Goal: Information Seeking & Learning: Learn about a topic

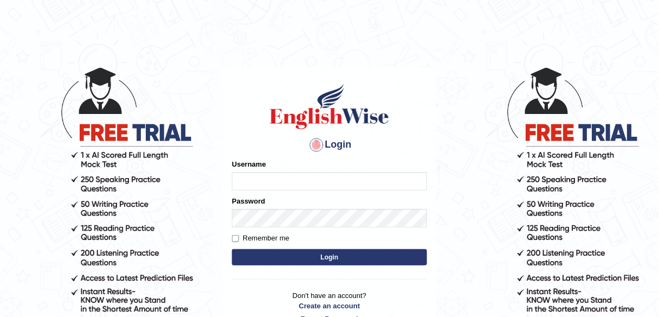
type input "Chefgokul"
click at [281, 255] on button "Login" at bounding box center [329, 257] width 195 height 16
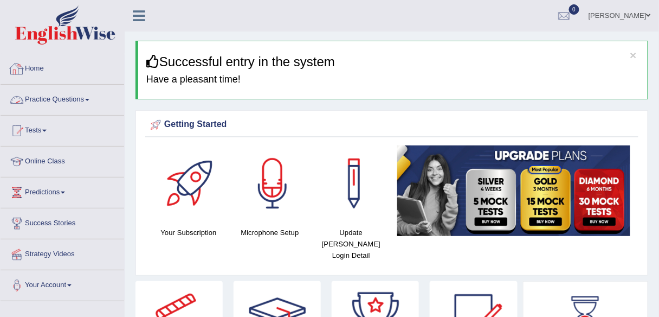
click at [43, 68] on link "Home" at bounding box center [63, 67] width 124 height 27
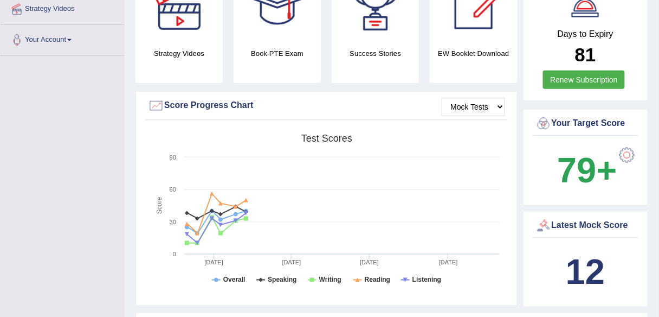
scroll to position [260, 0]
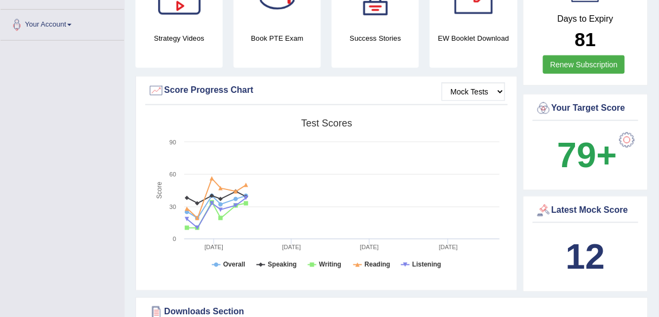
click at [568, 135] on b "79+" at bounding box center [587, 155] width 60 height 40
click at [625, 129] on div at bounding box center [628, 140] width 22 height 22
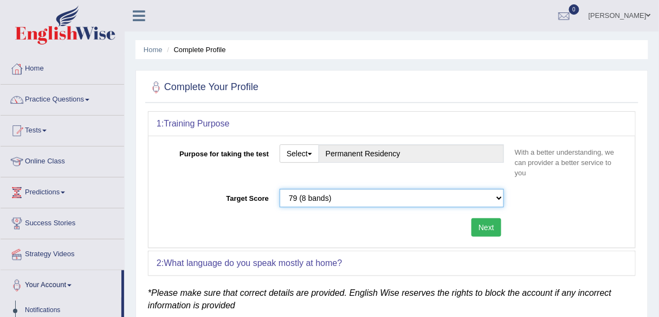
click at [495, 195] on select "Please select the correct value 50 (6 bands) 58 (6.5 bands) 65 (7 bands) 79 (8 …" at bounding box center [392, 198] width 225 height 18
select select "50"
click at [280, 189] on select "Please select the correct value 50 (6 bands) 58 (6.5 bands) 65 (7 bands) 79 (8 …" at bounding box center [392, 198] width 225 height 18
click at [490, 228] on button "Next" at bounding box center [487, 227] width 30 height 18
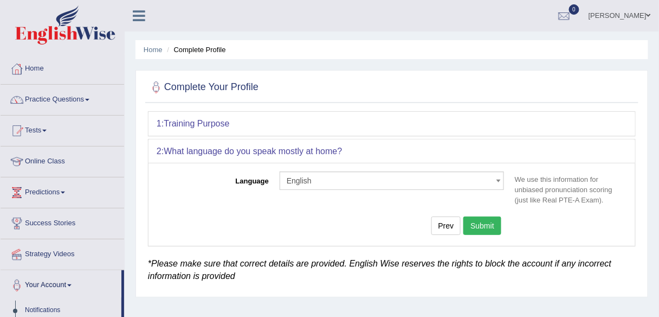
click at [478, 225] on button "Submit" at bounding box center [483, 225] width 38 height 18
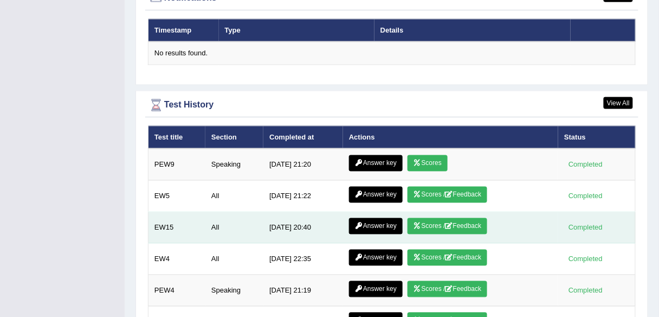
scroll to position [1388, 0]
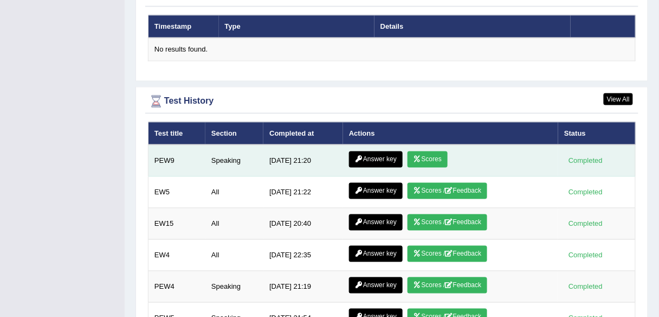
click at [434, 151] on link "Scores" at bounding box center [428, 159] width 40 height 16
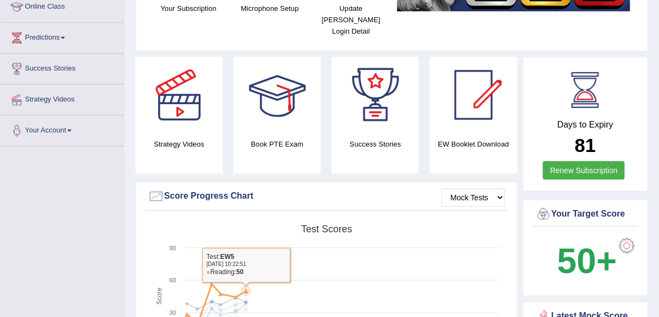
scroll to position [51, 0]
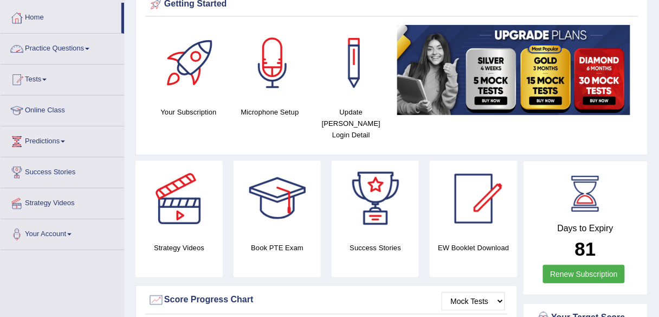
click at [60, 55] on link "Practice Questions" at bounding box center [63, 47] width 124 height 27
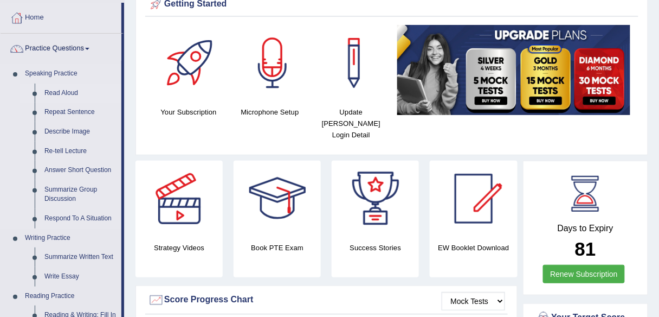
click at [56, 94] on link "Read Aloud" at bounding box center [81, 94] width 82 height 20
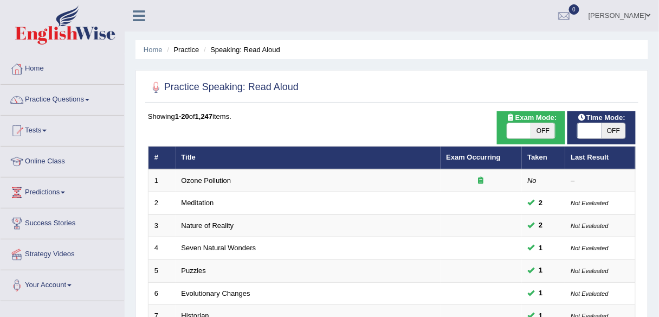
click at [542, 131] on span "OFF" at bounding box center [543, 130] width 24 height 15
checkbox input "true"
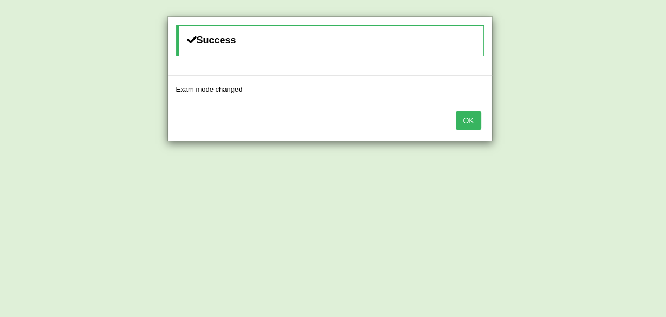
click at [478, 117] on button "OK" at bounding box center [468, 120] width 25 height 18
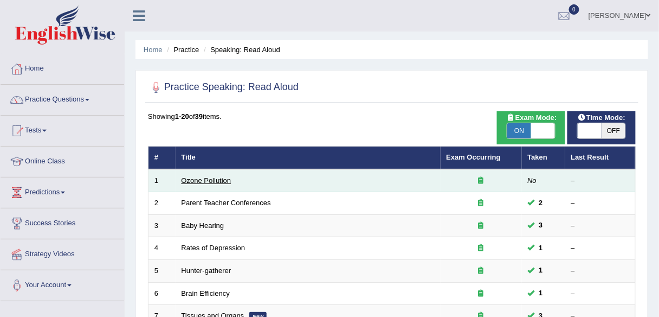
click at [210, 180] on link "Ozone Pollution" at bounding box center [207, 180] width 50 height 8
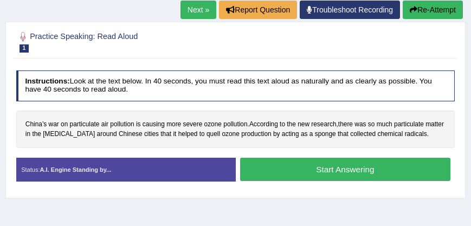
scroll to position [155, 0]
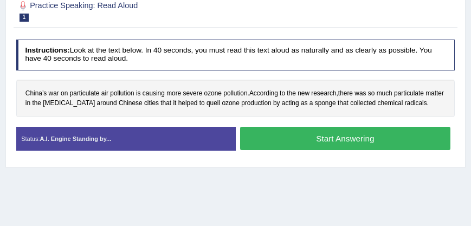
click at [288, 137] on button "Start Answering" at bounding box center [345, 138] width 210 height 23
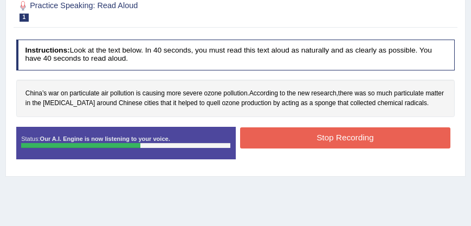
click at [294, 131] on button "Stop Recording" at bounding box center [345, 137] width 210 height 21
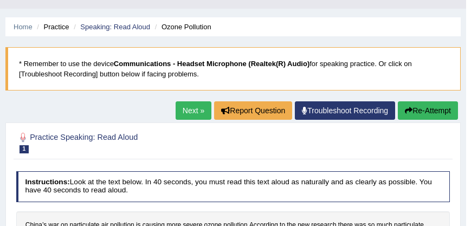
scroll to position [20, 0]
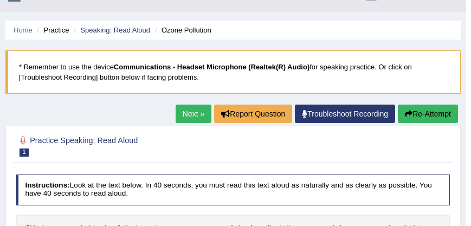
click at [195, 110] on link "Next »" at bounding box center [194, 114] width 36 height 18
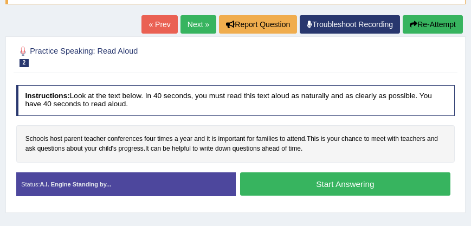
scroll to position [124, 0]
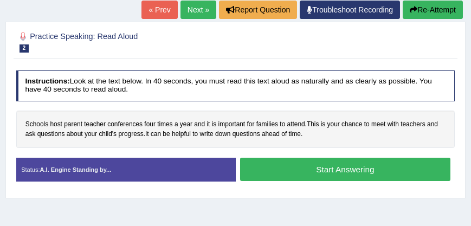
click at [289, 165] on button "Start Answering" at bounding box center [345, 169] width 210 height 23
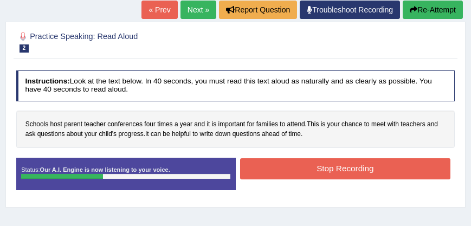
click at [301, 163] on button "Stop Recording" at bounding box center [345, 168] width 210 height 21
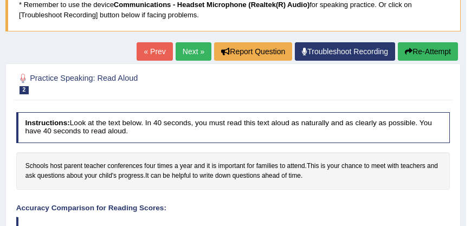
scroll to position [81, 0]
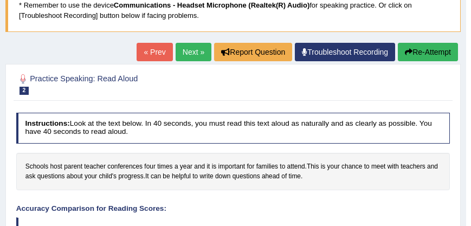
click at [178, 50] on link "Next »" at bounding box center [194, 52] width 36 height 18
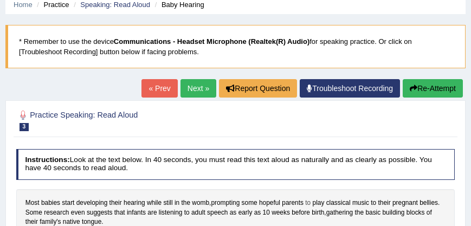
scroll to position [93, 0]
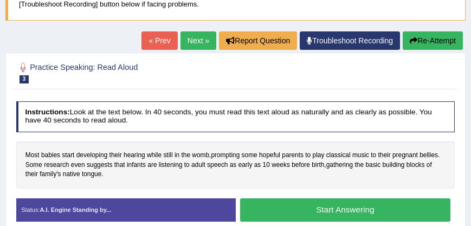
click at [350, 210] on button "Start Answering" at bounding box center [345, 209] width 210 height 23
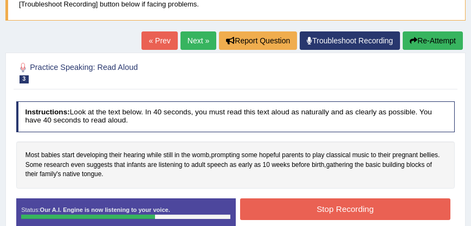
click at [335, 206] on button "Stop Recording" at bounding box center [345, 208] width 210 height 21
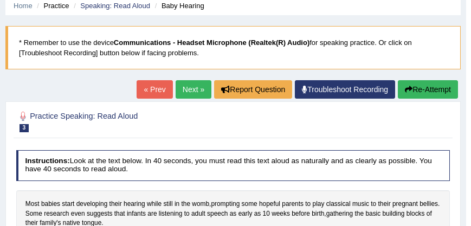
scroll to position [38, 0]
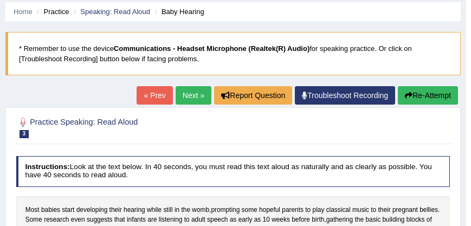
click at [191, 95] on link "Next »" at bounding box center [194, 95] width 36 height 18
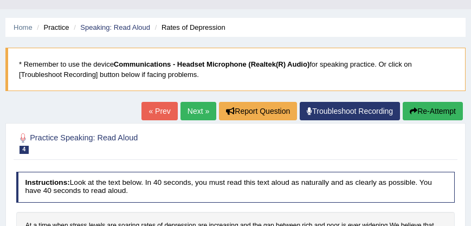
scroll to position [124, 0]
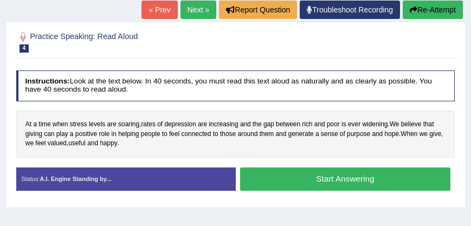
click at [260, 179] on button "Start Answering" at bounding box center [345, 179] width 210 height 23
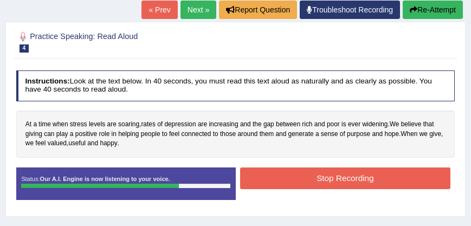
click at [270, 183] on button "Stop Recording" at bounding box center [345, 178] width 210 height 21
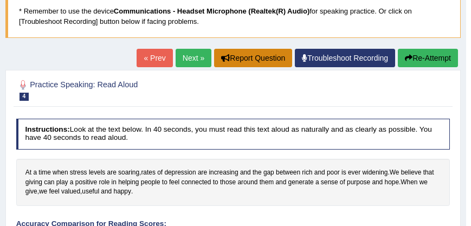
scroll to position [38, 0]
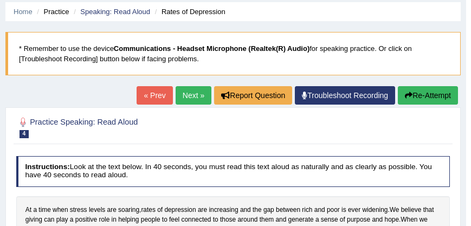
click at [191, 96] on link "Next »" at bounding box center [194, 95] width 36 height 18
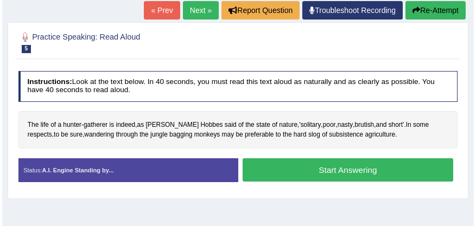
scroll to position [124, 0]
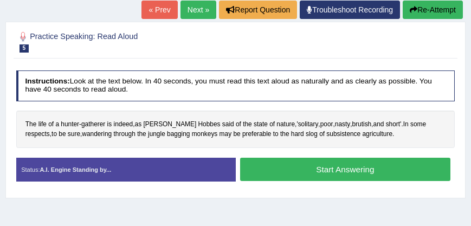
click at [322, 171] on button "Start Answering" at bounding box center [345, 169] width 210 height 23
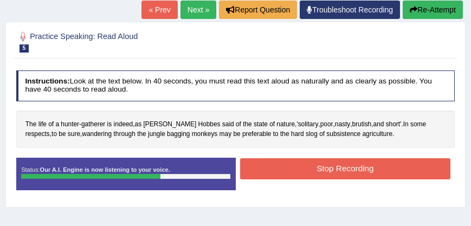
click at [330, 160] on button "Stop Recording" at bounding box center [345, 168] width 210 height 21
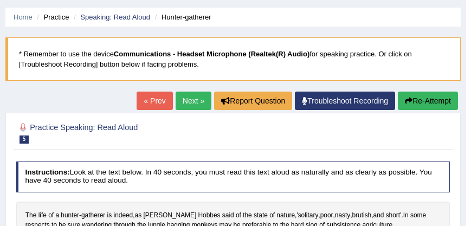
scroll to position [0, 0]
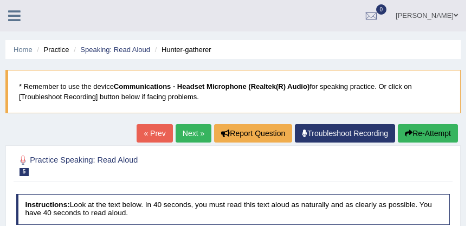
click at [181, 132] on link "Next »" at bounding box center [194, 133] width 36 height 18
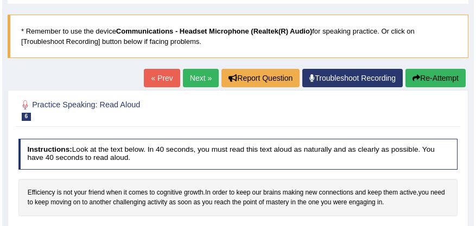
scroll to position [124, 0]
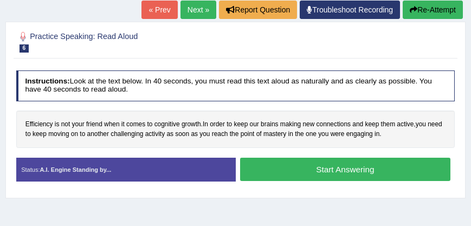
click at [292, 168] on button "Start Answering" at bounding box center [345, 169] width 210 height 23
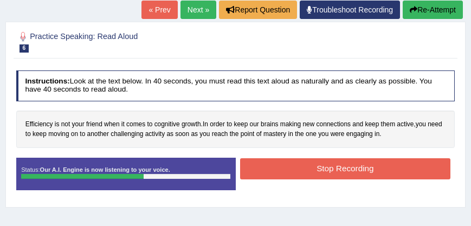
click at [295, 174] on button "Stop Recording" at bounding box center [345, 168] width 210 height 21
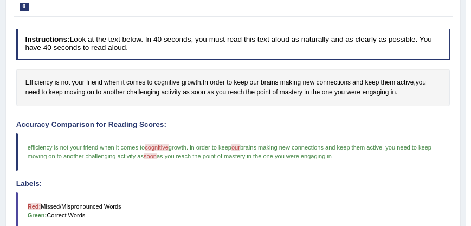
scroll to position [113, 0]
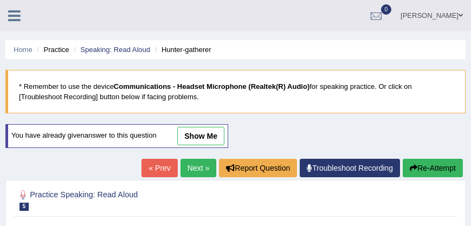
click at [201, 172] on link "Next »" at bounding box center [199, 168] width 36 height 18
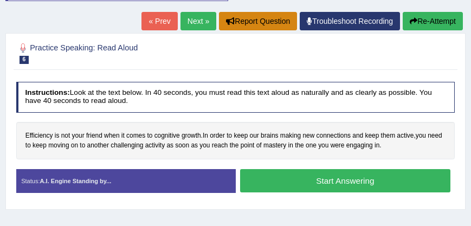
scroll to position [62, 0]
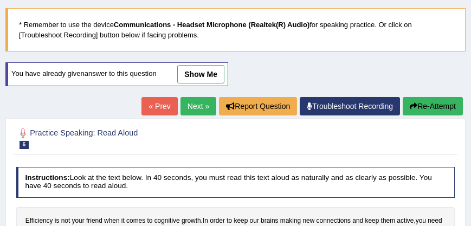
click at [198, 104] on link "Next »" at bounding box center [199, 106] width 36 height 18
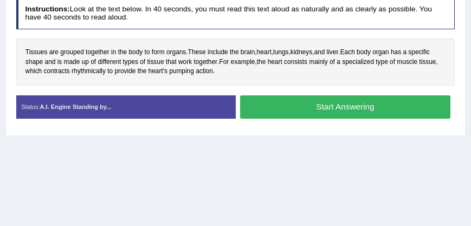
scroll to position [155, 0]
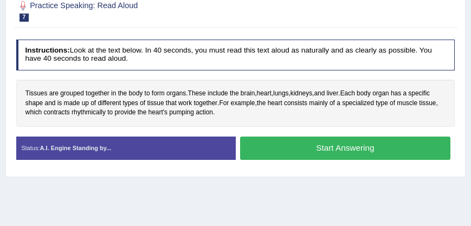
click at [288, 153] on button "Start Answering" at bounding box center [345, 148] width 210 height 23
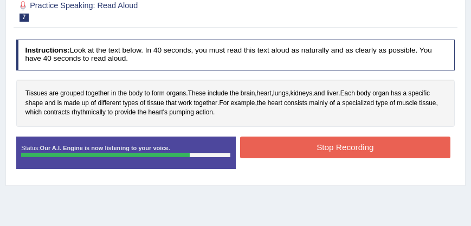
click at [379, 144] on button "Stop Recording" at bounding box center [345, 147] width 210 height 21
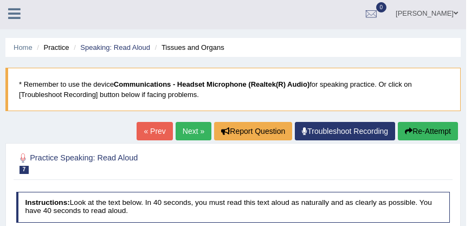
scroll to position [0, 0]
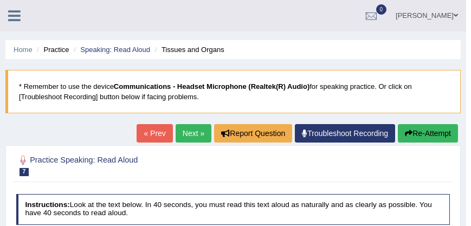
click at [182, 130] on link "Next »" at bounding box center [194, 133] width 36 height 18
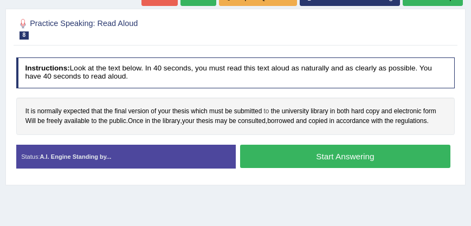
scroll to position [155, 0]
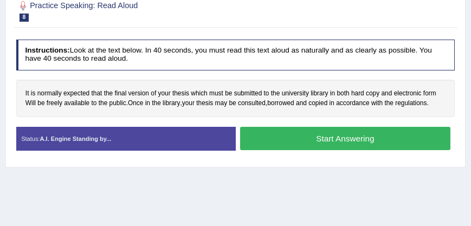
click at [266, 146] on button "Start Answering" at bounding box center [345, 138] width 210 height 23
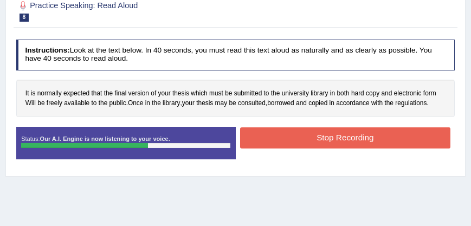
click at [289, 141] on button "Stop Recording" at bounding box center [345, 137] width 210 height 21
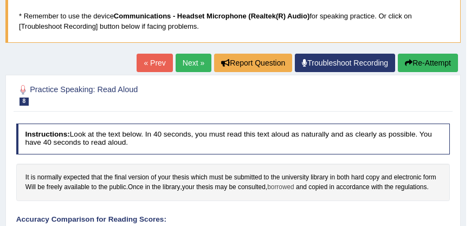
scroll to position [0, 0]
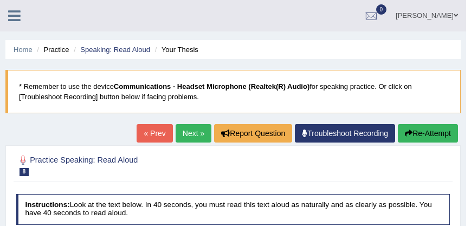
click at [198, 137] on link "Next »" at bounding box center [194, 133] width 36 height 18
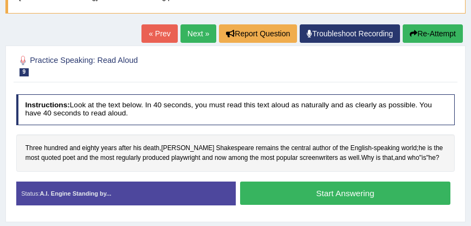
scroll to position [155, 0]
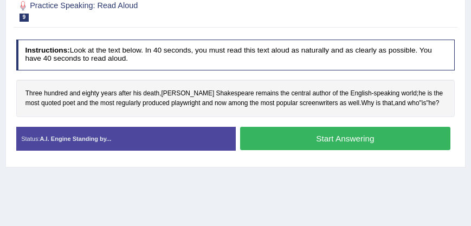
click at [255, 145] on button "Start Answering" at bounding box center [345, 138] width 210 height 23
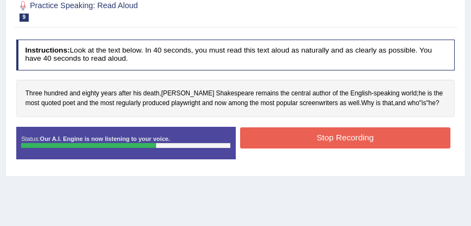
click at [384, 137] on button "Stop Recording" at bounding box center [345, 137] width 210 height 21
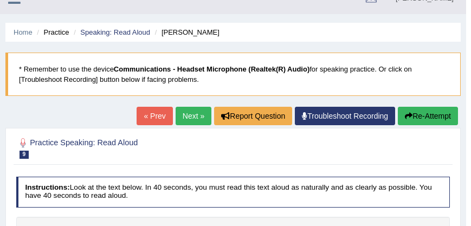
scroll to position [0, 0]
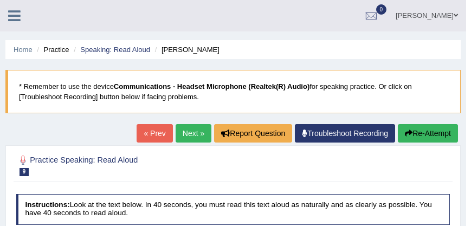
click at [194, 137] on link "Next »" at bounding box center [194, 133] width 36 height 18
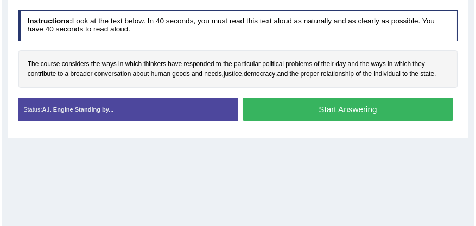
scroll to position [185, 0]
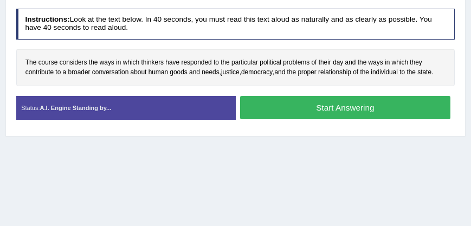
click at [312, 110] on button "Start Answering" at bounding box center [345, 107] width 210 height 23
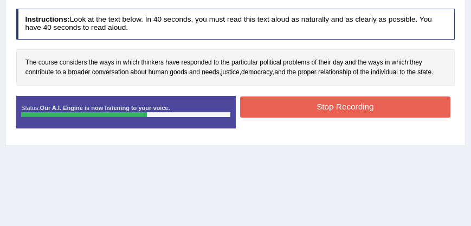
click at [307, 112] on button "Stop Recording" at bounding box center [345, 107] width 210 height 21
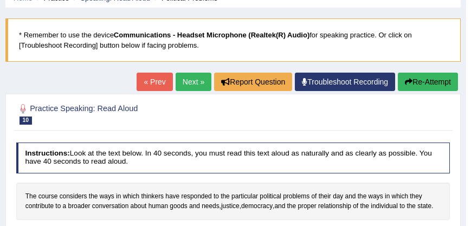
scroll to position [0, 0]
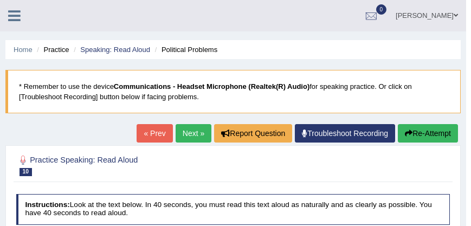
click at [13, 17] on icon at bounding box center [14, 16] width 12 height 14
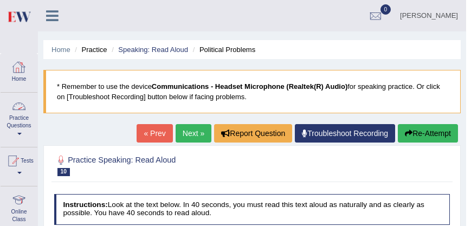
click at [17, 133] on span at bounding box center [19, 134] width 4 height 2
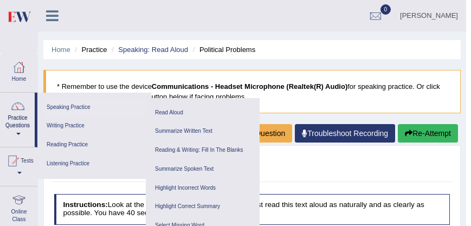
click at [75, 110] on link "Speaking Practice" at bounding box center [94, 107] width 103 height 19
click at [169, 134] on link "Summarize Written Text" at bounding box center [202, 131] width 103 height 19
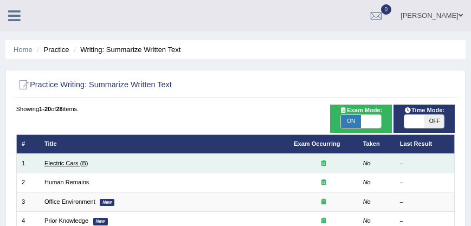
click at [67, 162] on link "Electric Cars (B)" at bounding box center [65, 163] width 43 height 7
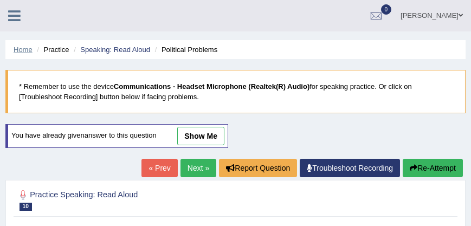
click at [23, 49] on link "Home" at bounding box center [23, 50] width 19 height 8
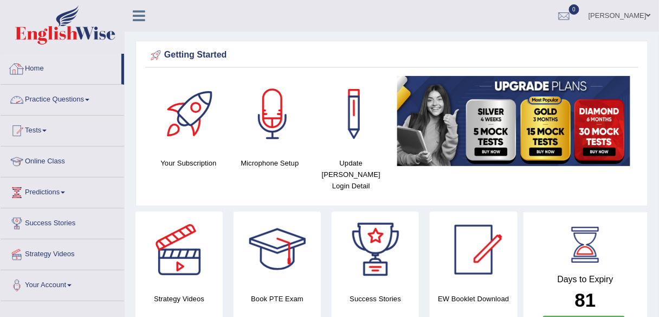
click at [52, 99] on link "Practice Questions" at bounding box center [63, 98] width 124 height 27
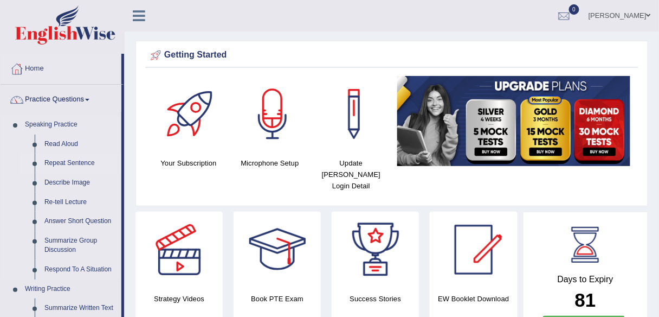
click at [60, 164] on link "Repeat Sentence" at bounding box center [81, 163] width 82 height 20
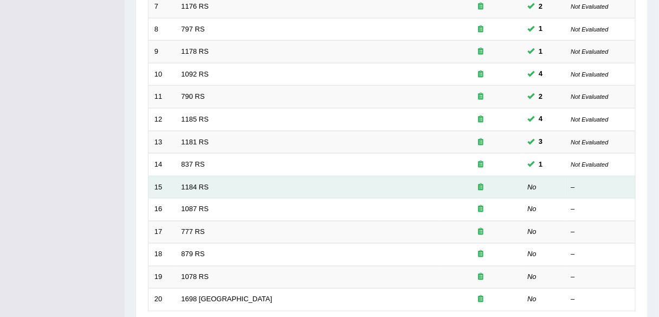
scroll to position [310, 0]
click at [329, 181] on td "1184 RS" at bounding box center [308, 186] width 265 height 23
click at [285, 187] on td "1184 RS" at bounding box center [308, 186] width 265 height 23
click at [203, 183] on link "1184 RS" at bounding box center [196, 186] width 28 height 8
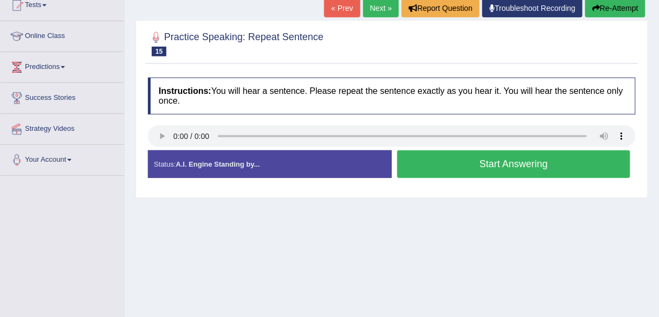
scroll to position [130, 0]
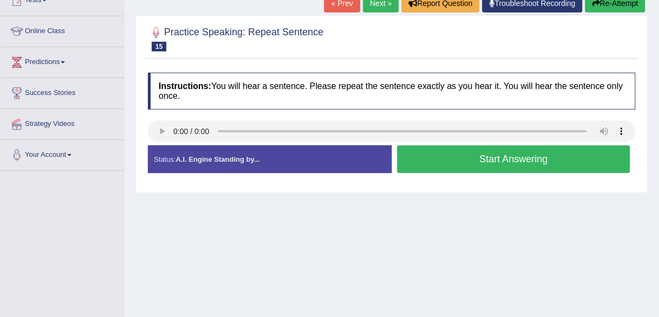
click at [429, 171] on button "Start Answering" at bounding box center [514, 159] width 233 height 28
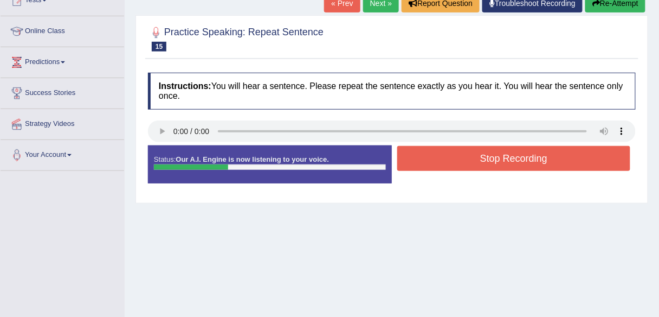
click at [428, 163] on button "Stop Recording" at bounding box center [514, 158] width 233 height 25
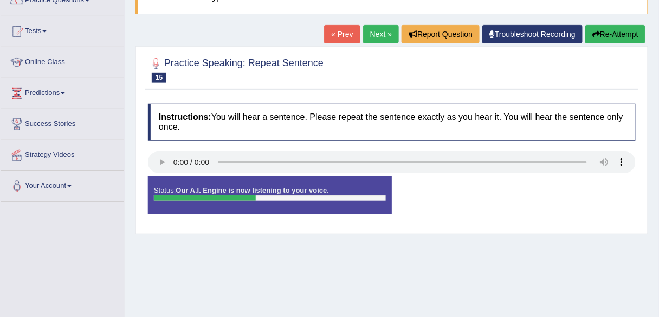
scroll to position [43, 0]
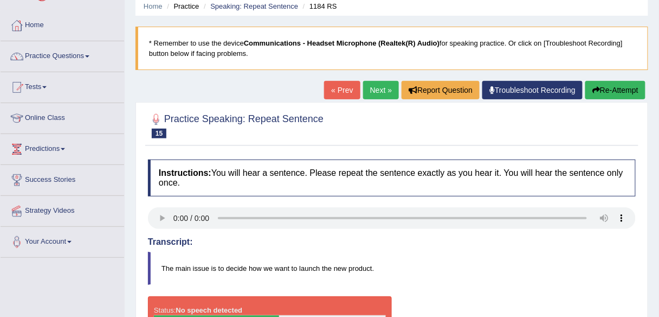
click at [600, 92] on button "Re-Attempt" at bounding box center [616, 90] width 60 height 18
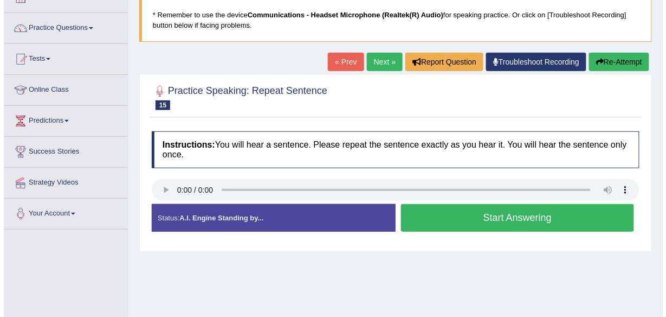
scroll to position [87, 0]
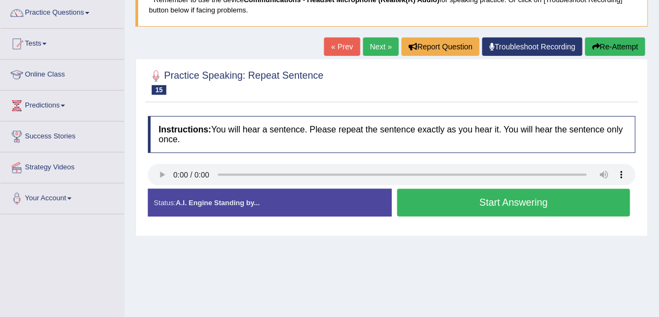
click at [430, 211] on button "Start Answering" at bounding box center [514, 203] width 233 height 28
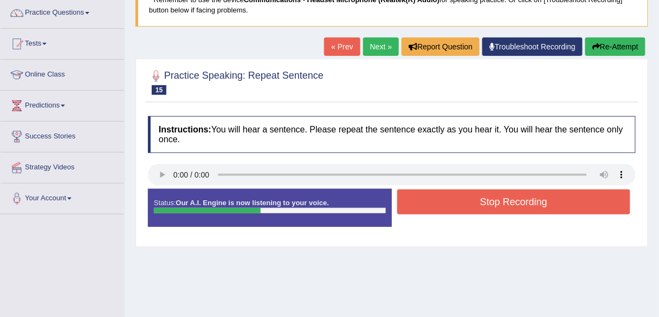
click at [434, 211] on button "Stop Recording" at bounding box center [514, 201] width 233 height 25
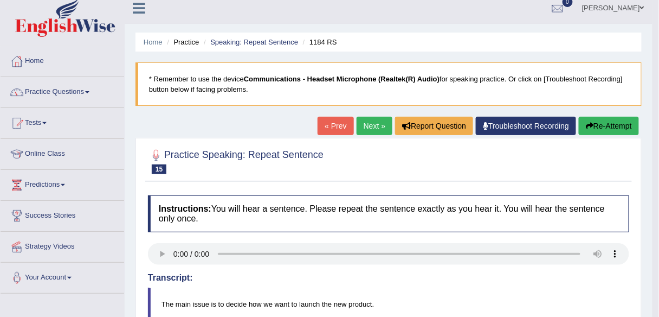
scroll to position [0, 0]
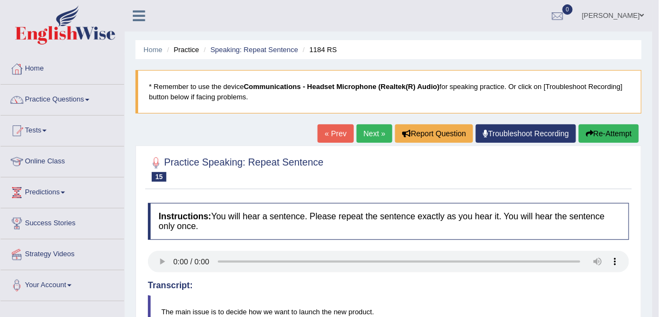
click at [377, 131] on link "Next »" at bounding box center [375, 133] width 36 height 18
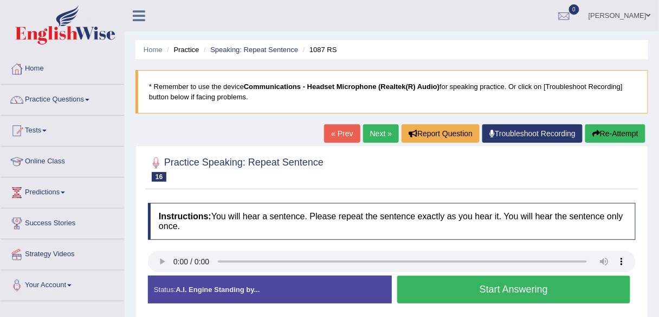
click at [470, 292] on button "Start Answering" at bounding box center [514, 289] width 233 height 28
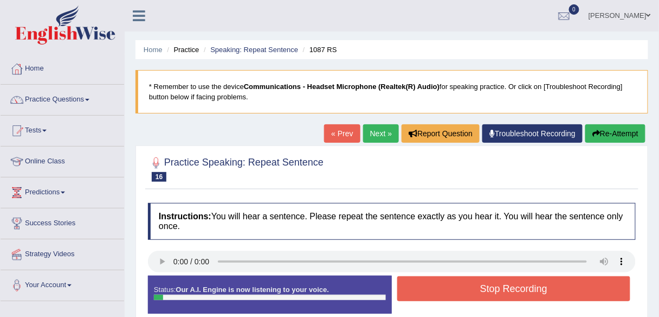
click at [452, 293] on button "Stop Recording" at bounding box center [514, 288] width 233 height 25
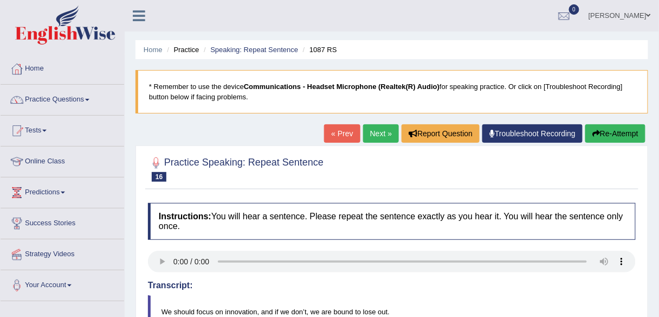
click at [612, 136] on button "Re-Attempt" at bounding box center [616, 133] width 60 height 18
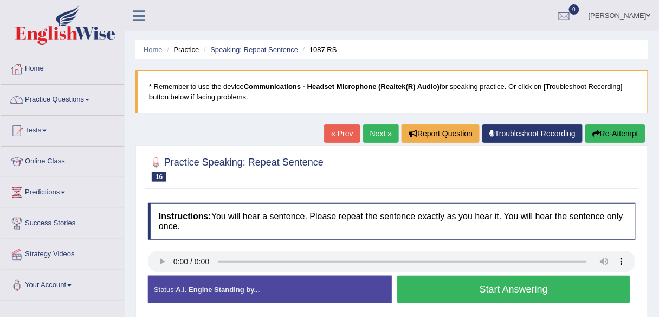
click at [481, 294] on button "Start Answering" at bounding box center [514, 289] width 233 height 28
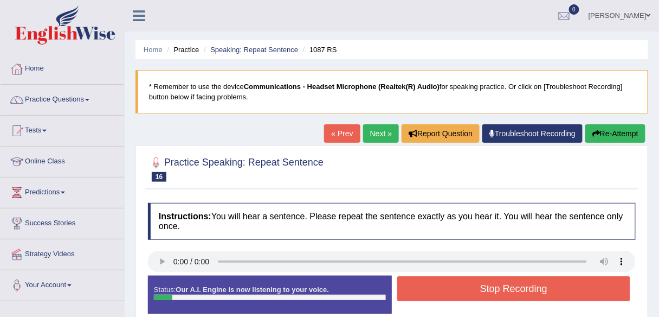
click at [636, 130] on button "Re-Attempt" at bounding box center [616, 133] width 60 height 18
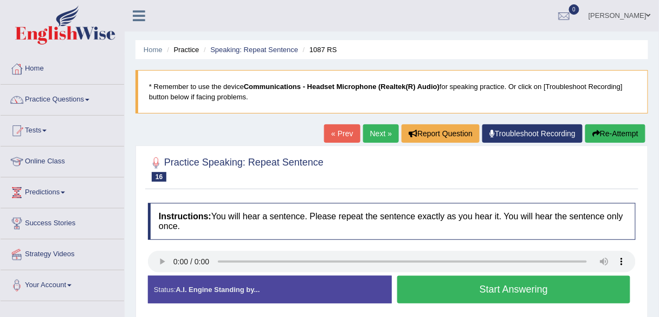
click at [531, 297] on button "Start Answering" at bounding box center [514, 289] width 233 height 28
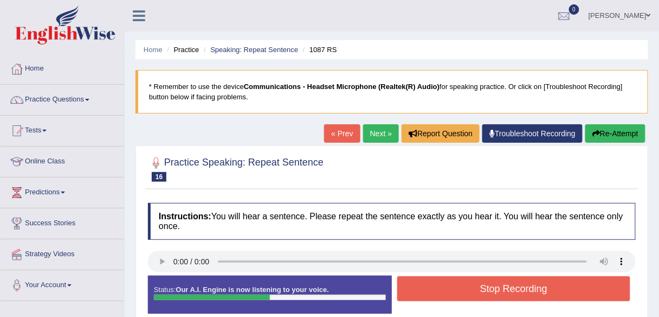
click at [533, 296] on button "Stop Recording" at bounding box center [514, 288] width 233 height 25
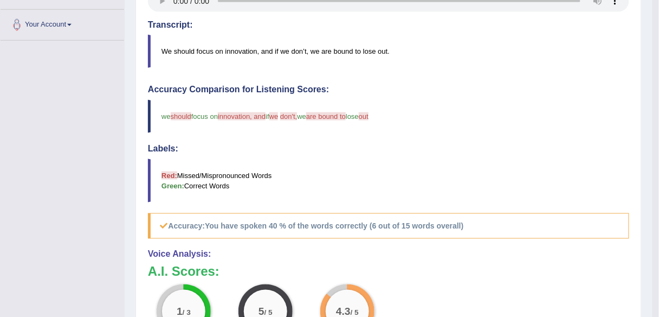
scroll to position [43, 0]
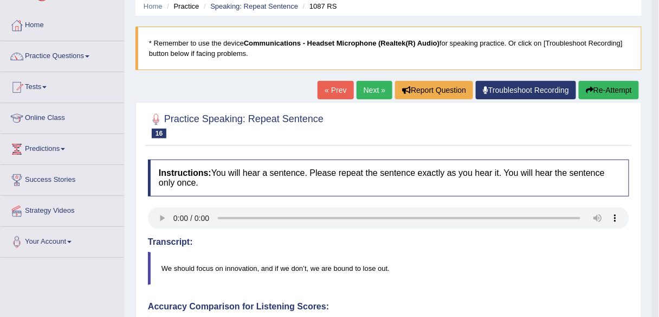
click at [374, 92] on link "Next »" at bounding box center [375, 90] width 36 height 18
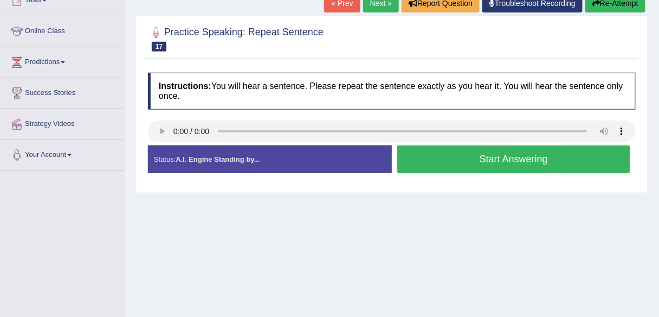
click at [435, 170] on button "Start Answering" at bounding box center [514, 159] width 233 height 28
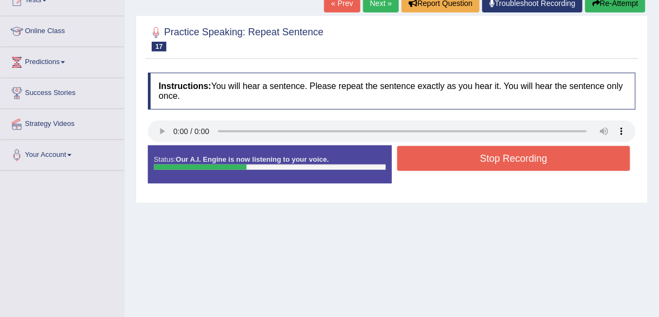
click at [446, 168] on button "Stop Recording" at bounding box center [514, 158] width 233 height 25
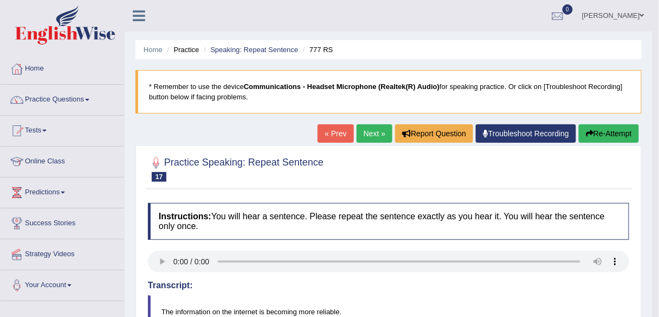
click at [370, 125] on link "Next »" at bounding box center [375, 133] width 36 height 18
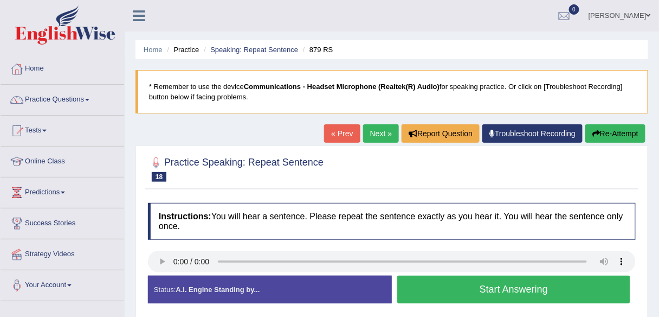
click at [475, 294] on button "Start Answering" at bounding box center [514, 289] width 233 height 28
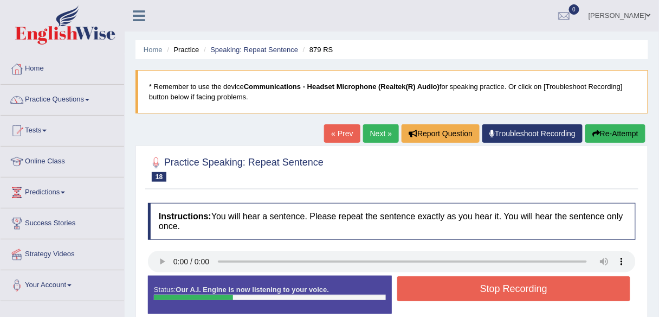
click at [479, 293] on button "Stop Recording" at bounding box center [514, 288] width 233 height 25
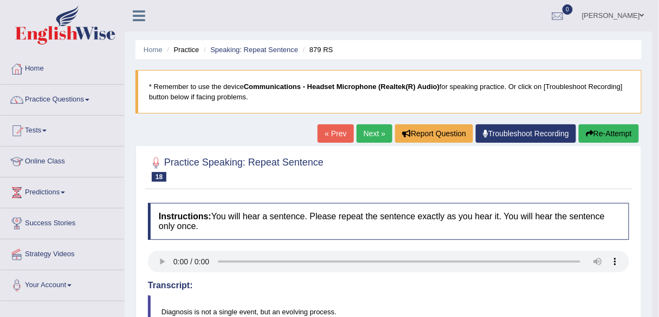
click at [375, 132] on link "Next »" at bounding box center [375, 133] width 36 height 18
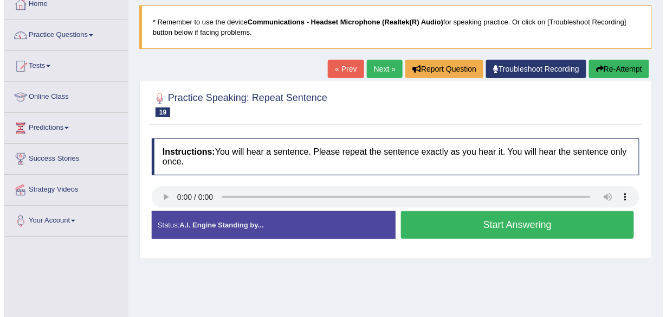
scroll to position [87, 0]
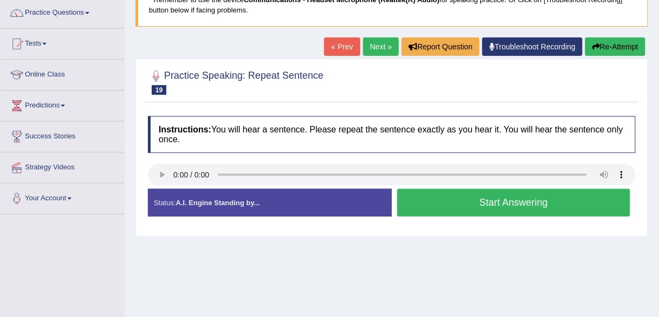
click at [488, 209] on button "Start Answering" at bounding box center [514, 203] width 233 height 28
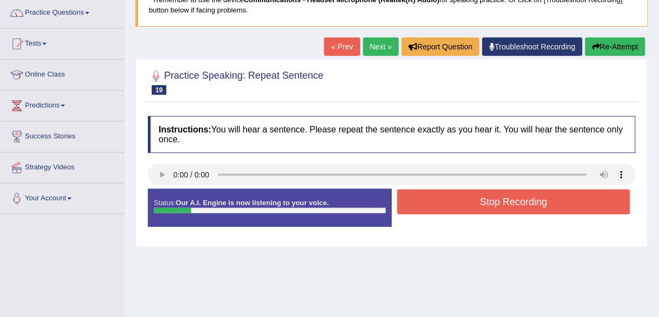
click at [489, 201] on button "Stop Recording" at bounding box center [514, 201] width 233 height 25
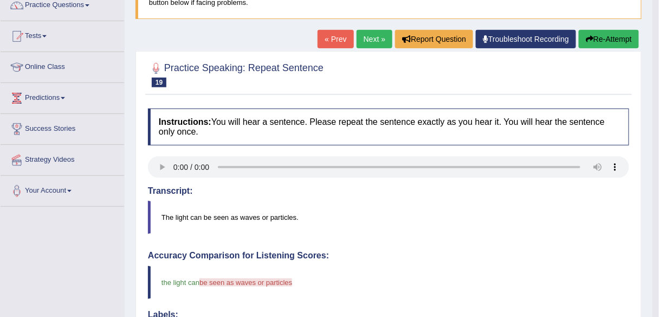
scroll to position [0, 0]
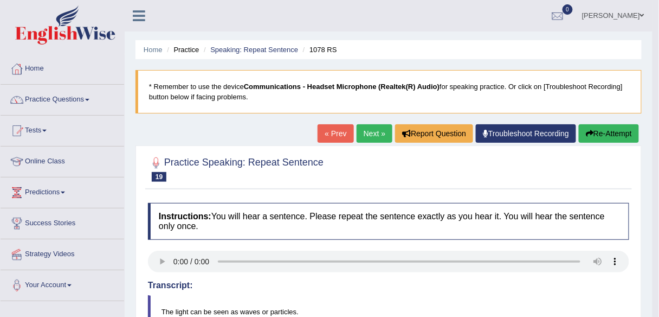
click at [371, 134] on link "Next »" at bounding box center [375, 133] width 36 height 18
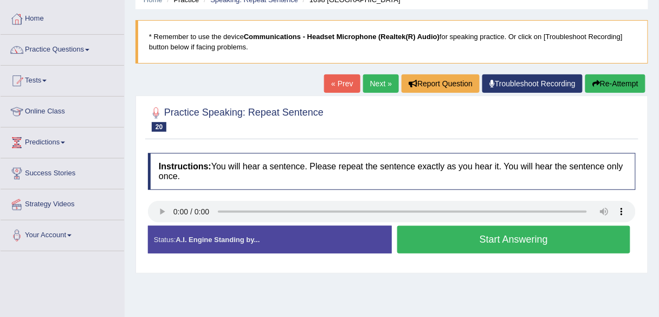
scroll to position [43, 0]
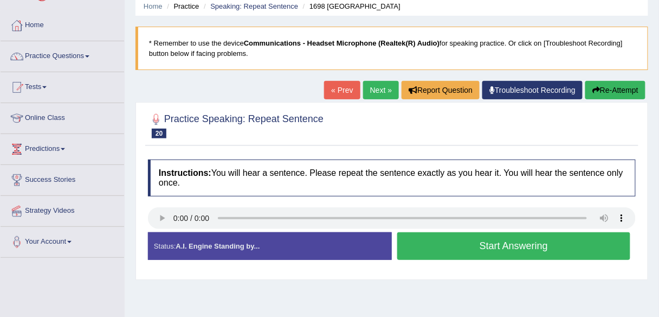
click at [419, 248] on button "Start Answering" at bounding box center [514, 246] width 233 height 28
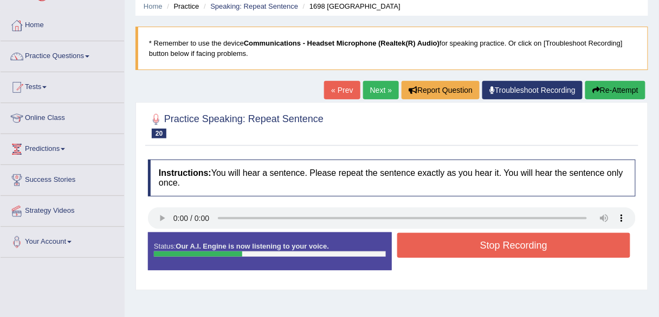
click at [419, 246] on button "Stop Recording" at bounding box center [514, 245] width 233 height 25
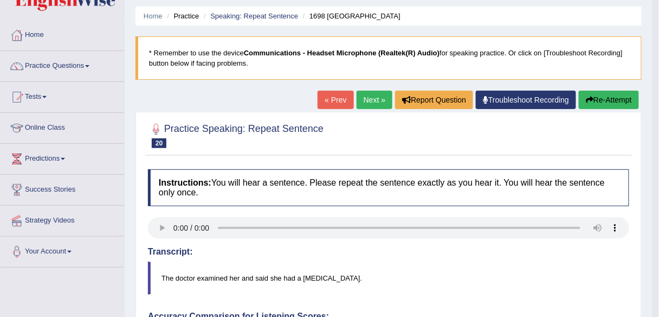
scroll to position [0, 0]
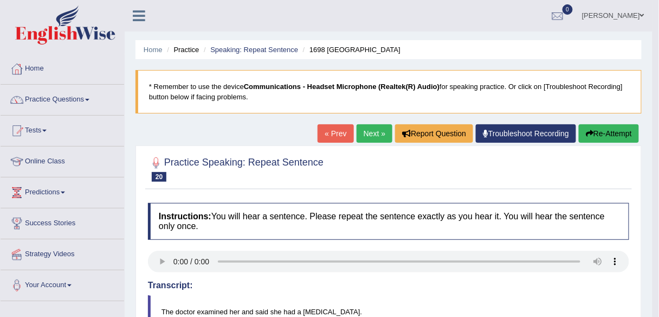
click at [373, 135] on link "Next »" at bounding box center [375, 133] width 36 height 18
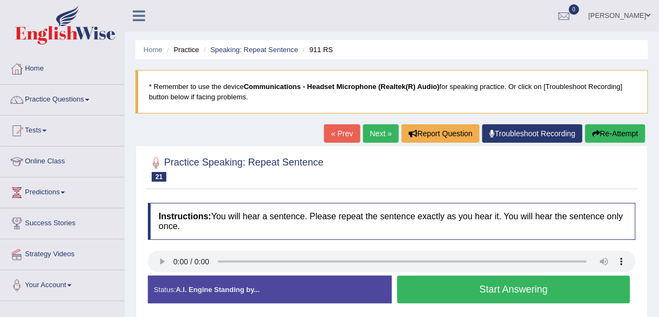
click at [167, 254] on div "Instructions: You will hear a sentence. Please repeat the sentence exactly as y…" at bounding box center [391, 256] width 493 height 119
click at [431, 294] on button "Start Answering" at bounding box center [514, 289] width 233 height 28
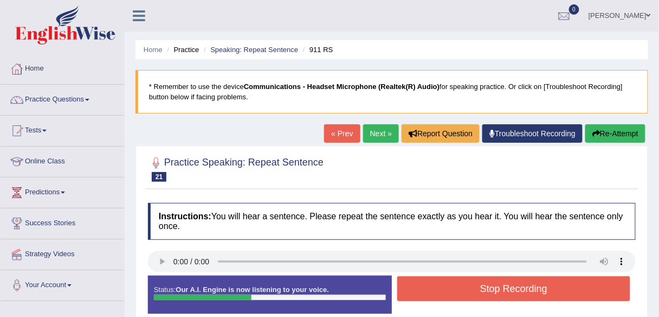
click at [434, 296] on button "Stop Recording" at bounding box center [514, 288] width 233 height 25
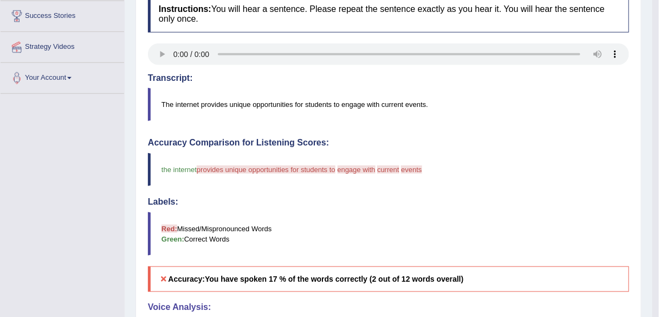
scroll to position [87, 0]
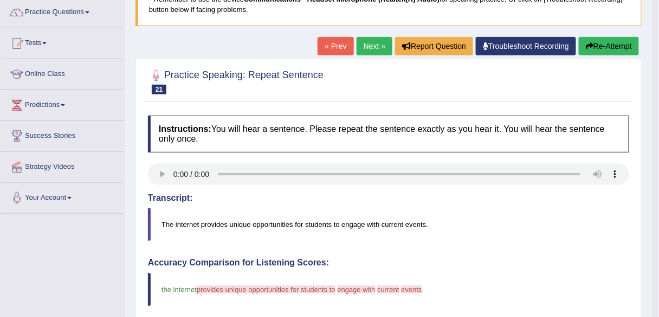
drag, startPoint x: 592, startPoint y: 49, endPoint x: 583, endPoint y: 53, distance: 9.8
click at [592, 49] on button "Re-Attempt" at bounding box center [609, 46] width 60 height 18
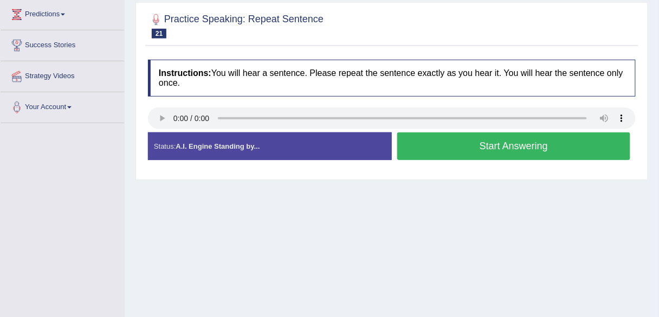
click at [486, 153] on button "Start Answering" at bounding box center [514, 146] width 233 height 28
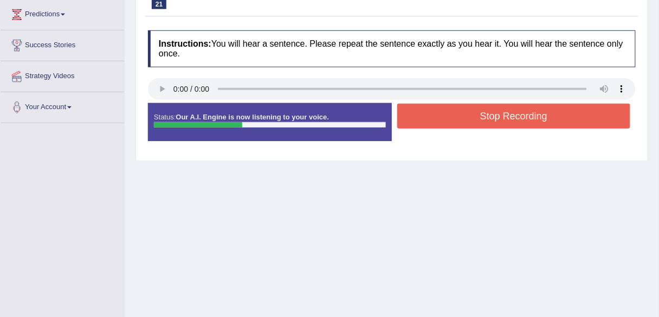
click at [452, 118] on button "Stop Recording" at bounding box center [514, 116] width 233 height 25
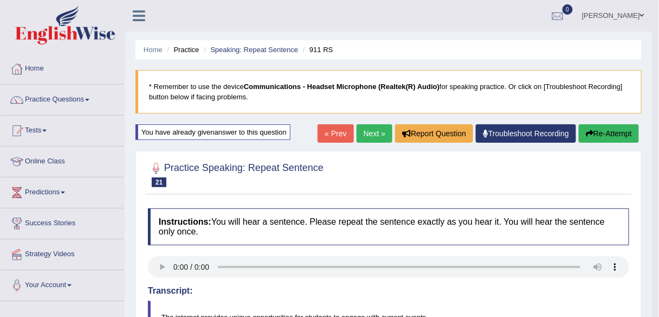
click at [602, 140] on button "Re-Attempt" at bounding box center [609, 133] width 60 height 18
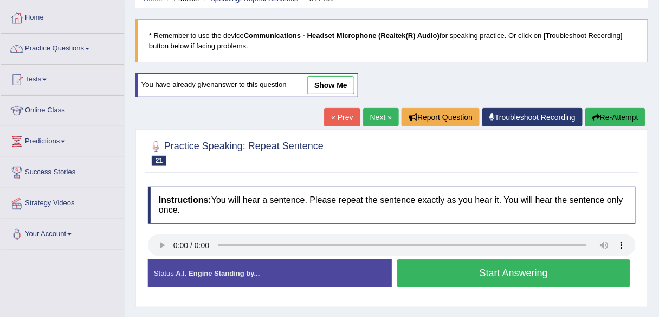
scroll to position [130, 0]
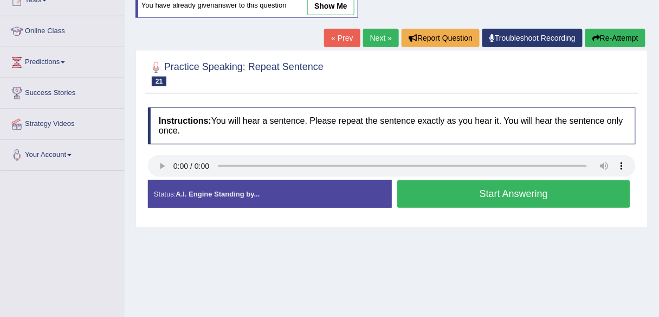
click at [452, 186] on button "Start Answering" at bounding box center [514, 194] width 233 height 28
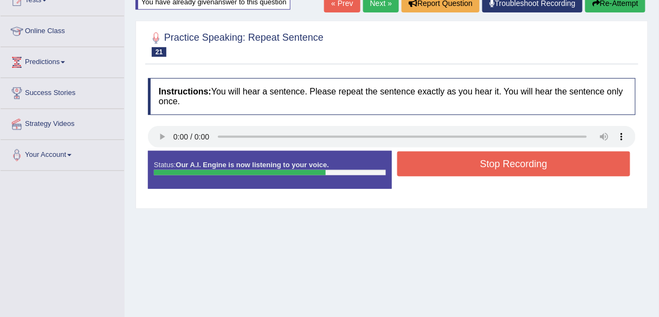
click at [455, 169] on button "Stop Recording" at bounding box center [514, 163] width 233 height 25
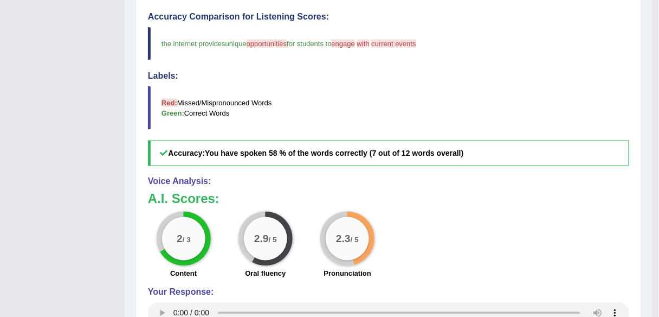
scroll to position [330, 0]
